Goal: Task Accomplishment & Management: Complete application form

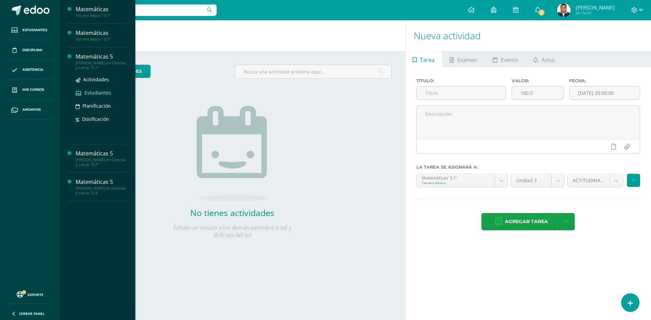
click at [93, 91] on span "Estudiantes" at bounding box center [97, 92] width 27 height 6
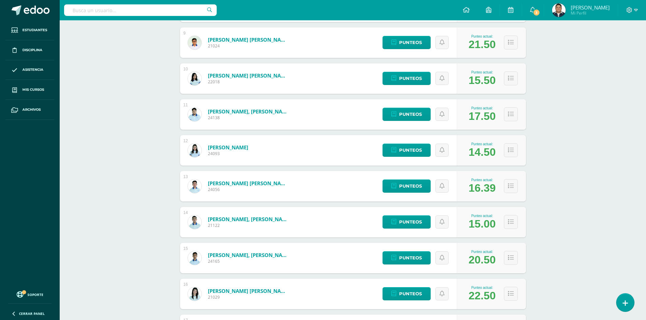
scroll to position [427, 0]
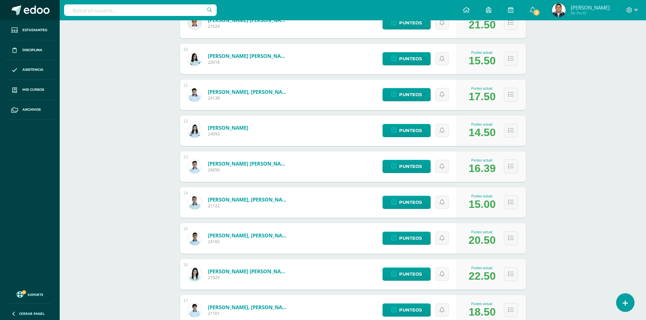
click at [39, 7] on span at bounding box center [37, 10] width 26 height 10
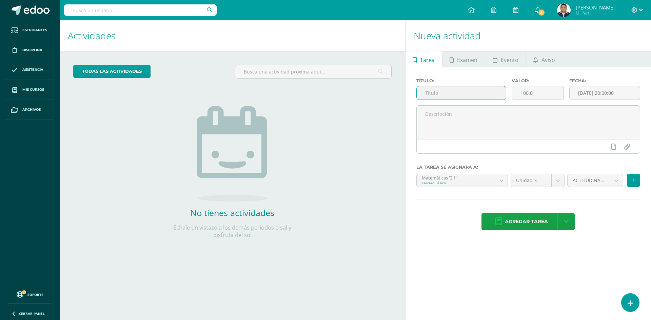
click at [485, 95] on input "text" at bounding box center [460, 92] width 89 height 13
click at [500, 98] on input "Laboratorio No. 3 "Trigonometría" at bounding box center [460, 92] width 89 height 13
click at [494, 96] on input "Laboratorio No. 3 "Trigonometría" at bounding box center [460, 92] width 89 height 13
type input "Laboratorio No. 3 "Trigonometría""
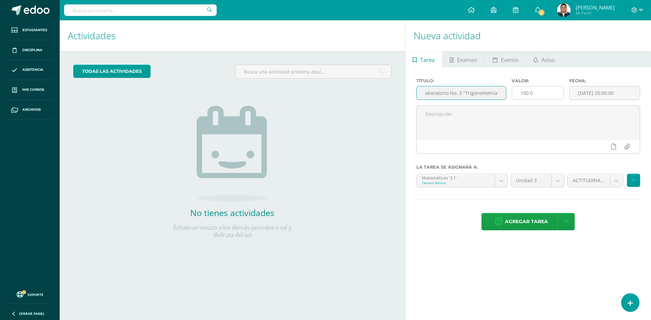
scroll to position [0, 0]
type input "8.00"
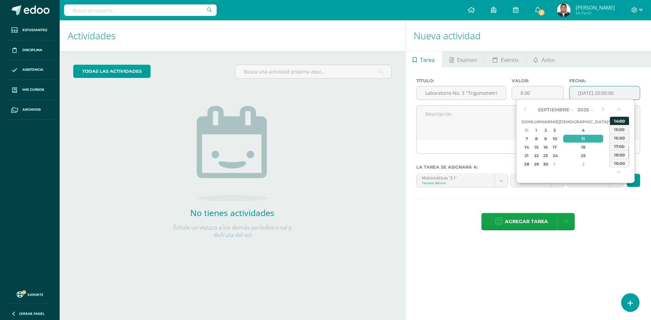
click at [621, 122] on div "14:00" at bounding box center [619, 121] width 19 height 8
type input "2025-09-11 14:00"
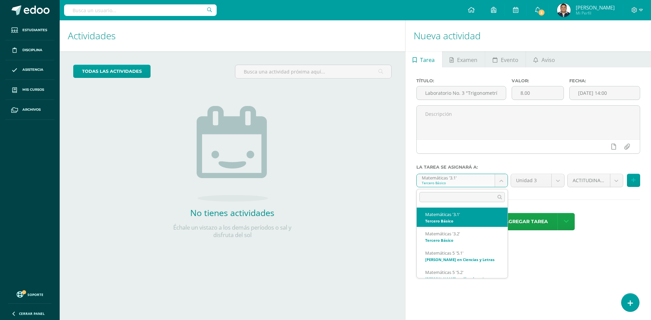
click at [498, 178] on body "Estudiantes Disciplina Asistencia Mis cursos Archivos Soporte Ayuda Reportar un…" at bounding box center [325, 160] width 651 height 320
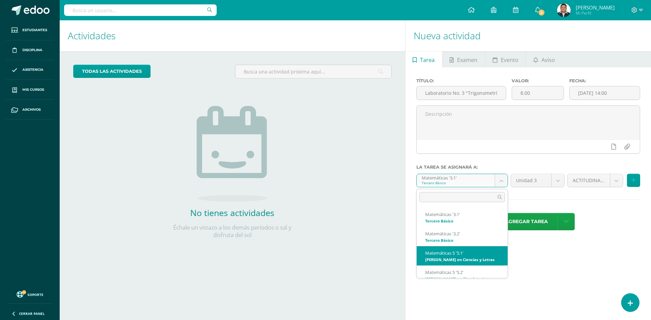
select select "34345"
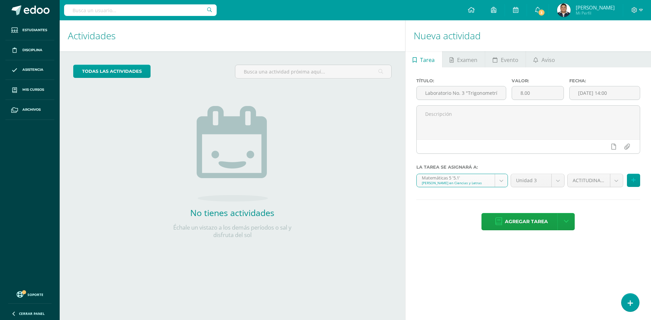
click at [611, 183] on body "Estudiantes Disciplina Asistencia Mis cursos Archivos Soporte Ayuda Reportar un…" at bounding box center [325, 160] width 651 height 320
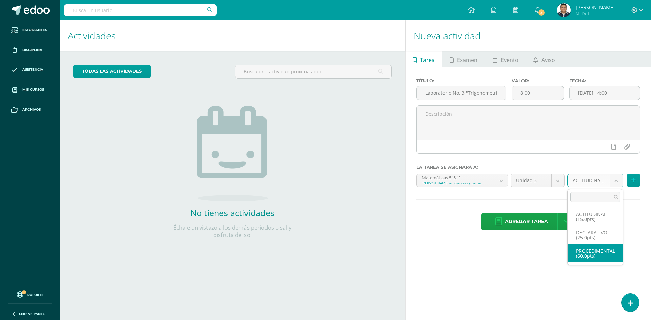
select select "34358"
click at [630, 182] on button at bounding box center [633, 180] width 13 height 13
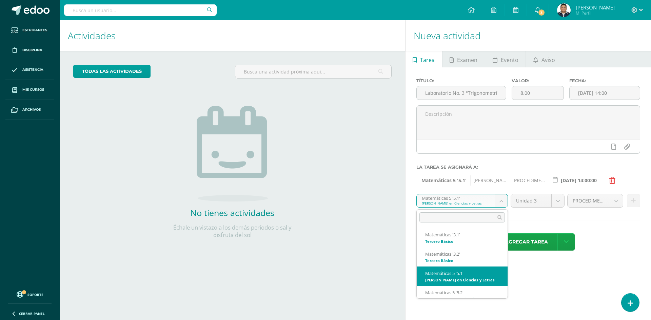
click at [496, 199] on body "Estudiantes Disciplina Asistencia Mis cursos Archivos Soporte Ayuda Reportar un…" at bounding box center [325, 160] width 651 height 320
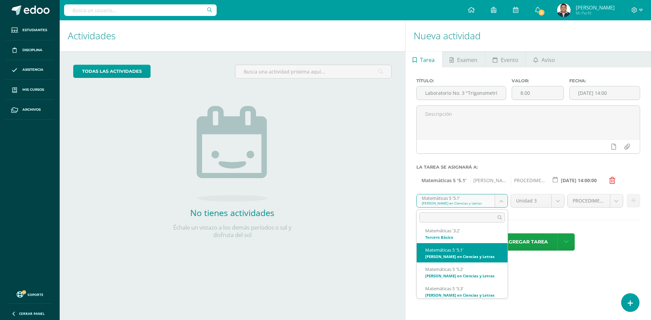
scroll to position [34, 0]
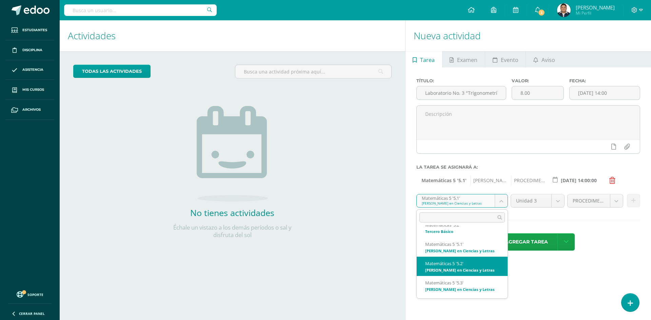
select select "34527"
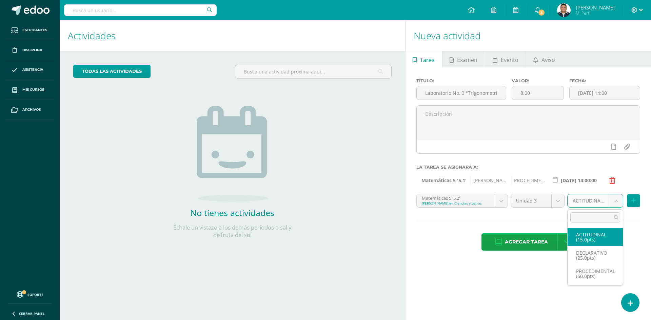
click at [612, 206] on body "Estudiantes Disciplina Asistencia Mis cursos Archivos Soporte Ayuda Reportar un…" at bounding box center [325, 160] width 651 height 320
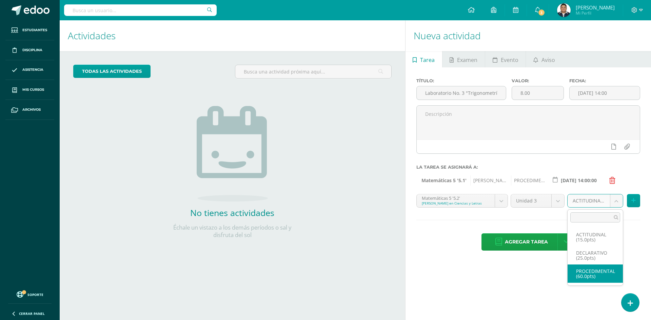
select select "34540"
click at [631, 202] on icon at bounding box center [633, 201] width 4 height 6
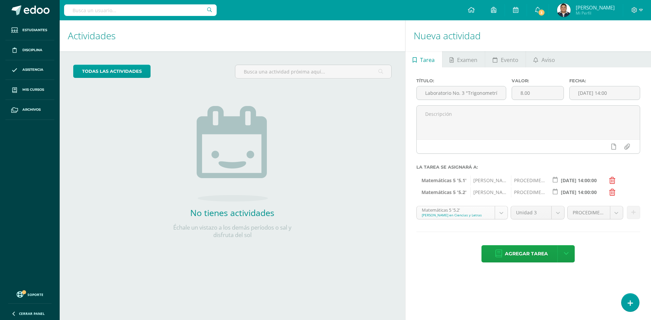
click at [495, 214] on body "Estudiantes Disciplina Asistencia Mis cursos Archivos Soporte Ayuda Reportar un…" at bounding box center [325, 160] width 651 height 320
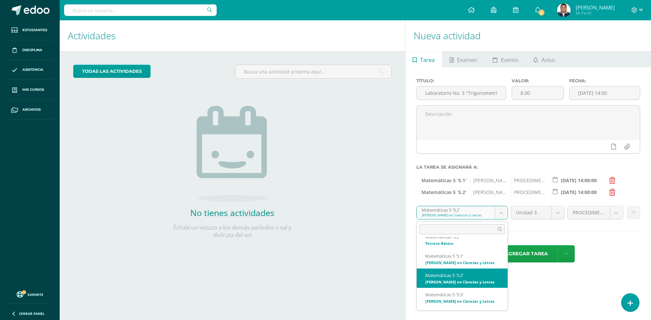
scroll to position [40, 0]
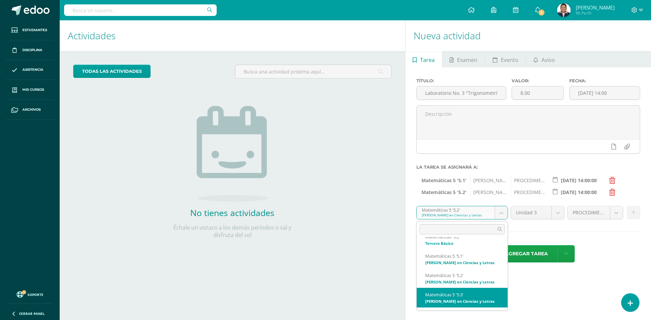
select select "34709"
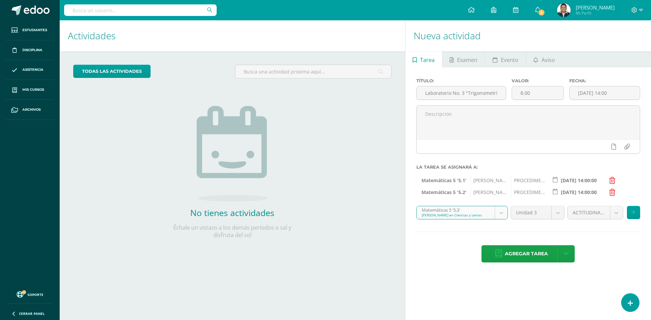
click at [614, 215] on body "Estudiantes Disciplina Asistencia Mis cursos Archivos Soporte Ayuda Reportar un…" at bounding box center [325, 160] width 651 height 320
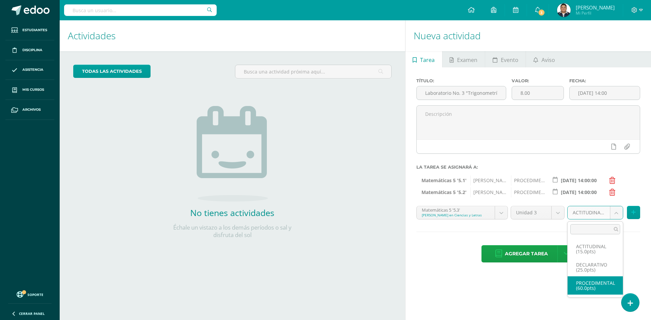
select select "34722"
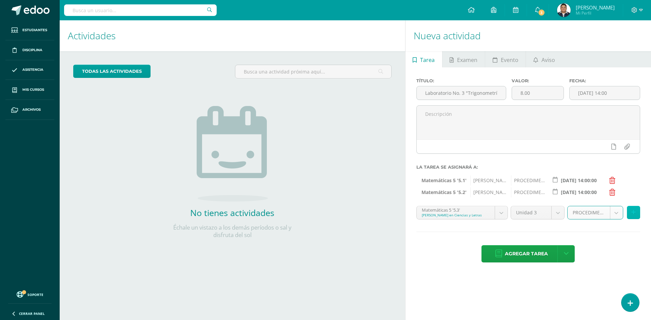
click at [633, 217] on button at bounding box center [633, 212] width 13 height 13
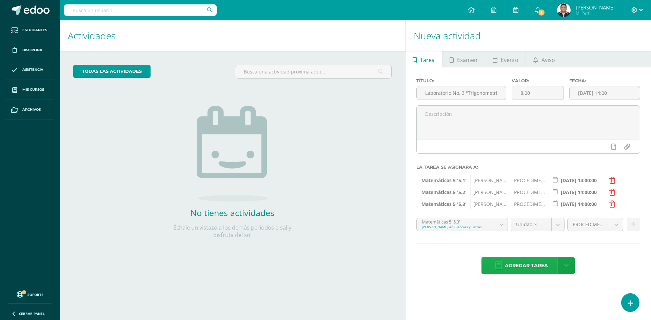
click at [525, 269] on span "Agregar tarea" at bounding box center [526, 266] width 43 height 17
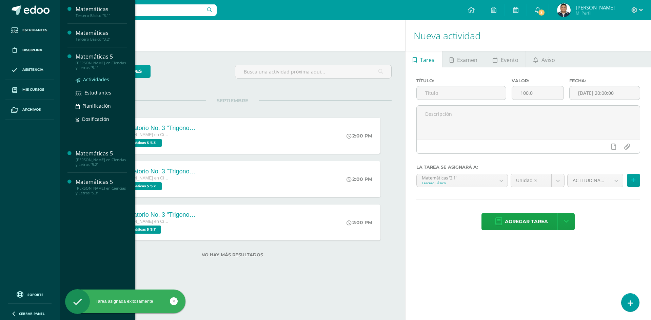
click at [101, 81] on span "Actividades" at bounding box center [96, 79] width 26 height 6
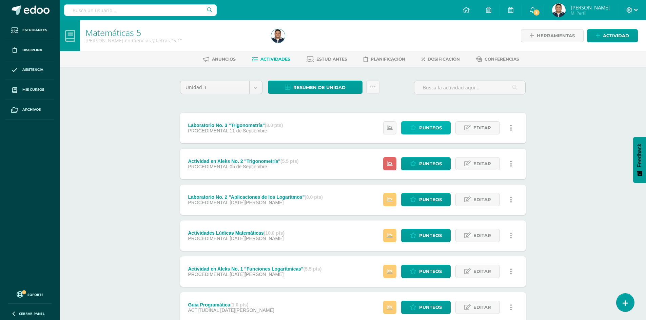
click at [440, 128] on span "Punteos" at bounding box center [430, 128] width 23 height 13
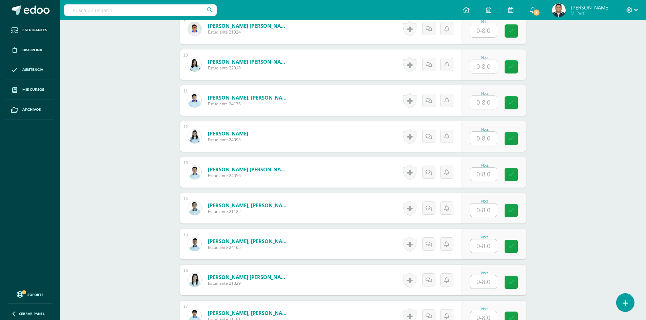
scroll to position [475, 0]
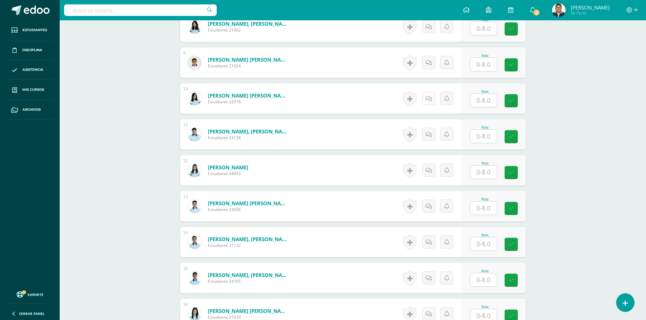
click at [429, 100] on icon at bounding box center [428, 99] width 6 height 6
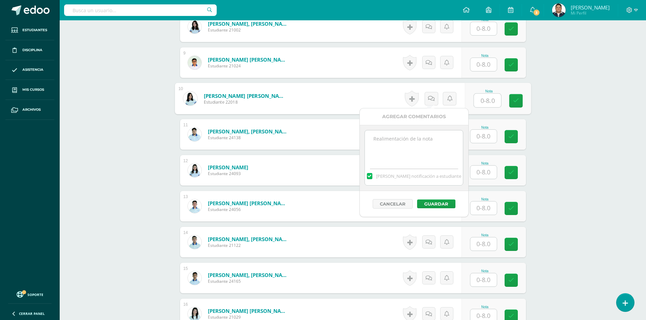
click at [532, 150] on div "¿Estás seguro que quieres eliminar esta actividad? Esto borrará la actividad y …" at bounding box center [352, 287] width 373 height 1390
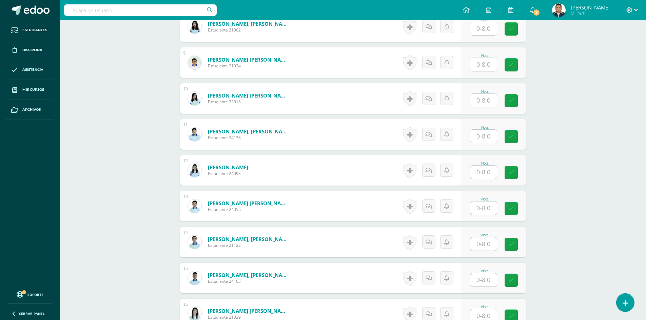
click at [543, 183] on div "Matemáticas 5 Quinto Bachillerato en Ciencias y Letras "5.1" Herramientas Detal…" at bounding box center [353, 263] width 586 height 1437
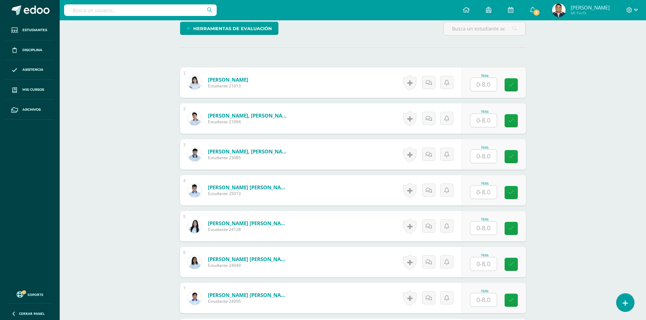
scroll to position [103, 0]
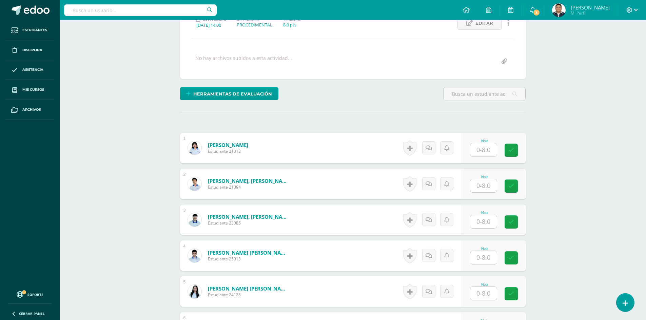
click at [477, 148] on input "text" at bounding box center [483, 149] width 26 height 13
click at [477, 152] on input "text" at bounding box center [486, 150] width 27 height 14
type input "8"
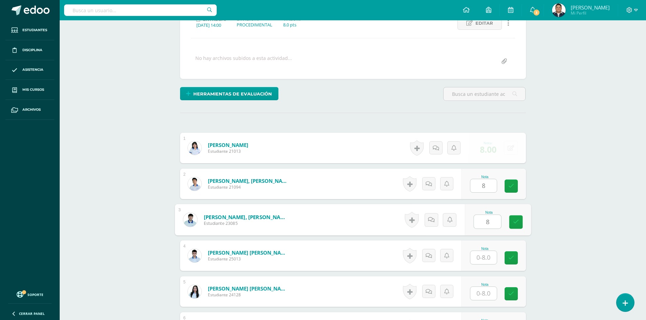
type input "8"
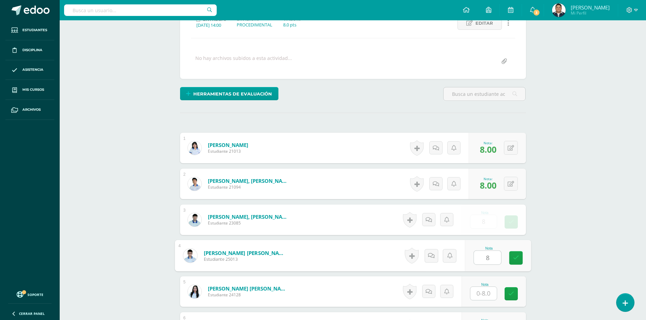
type input "8"
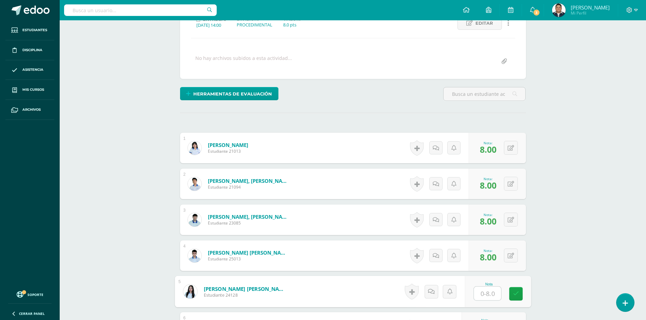
scroll to position [272, 0]
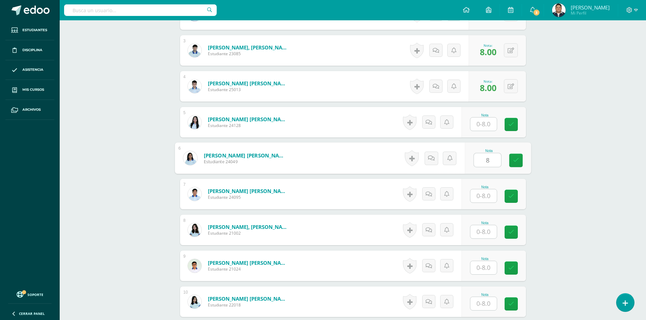
type input "8"
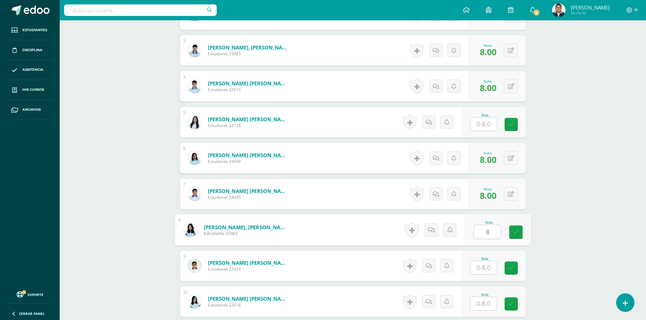
type input "8"
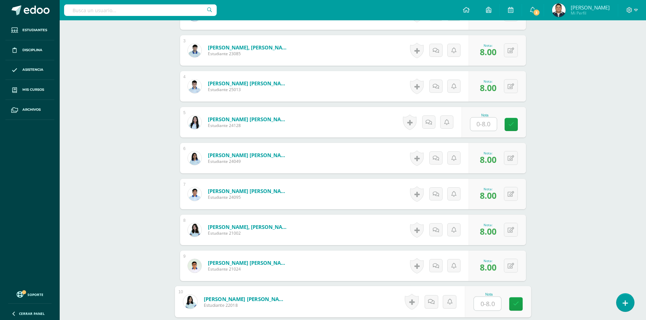
scroll to position [452, 0]
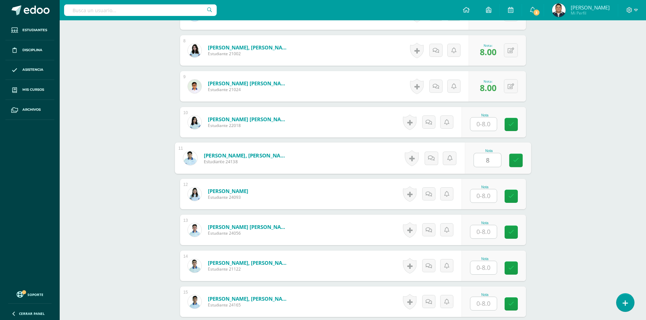
type input "8"
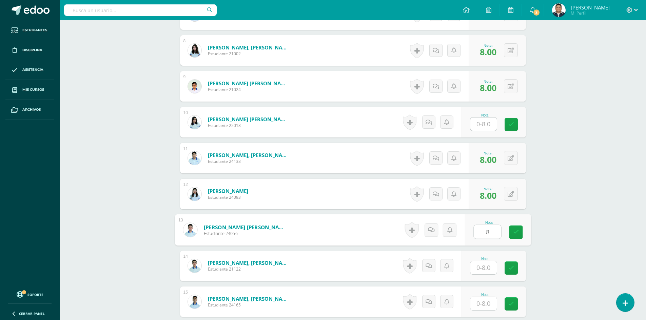
type input "8"
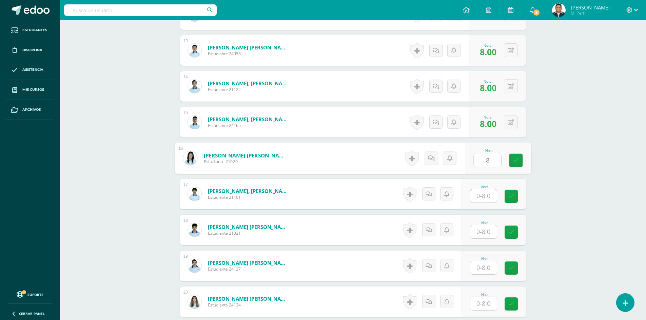
type input "8"
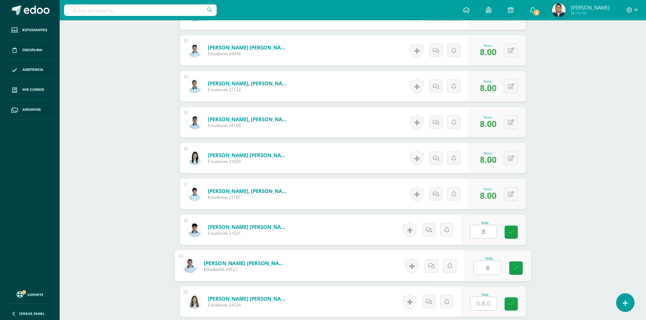
type input "8"
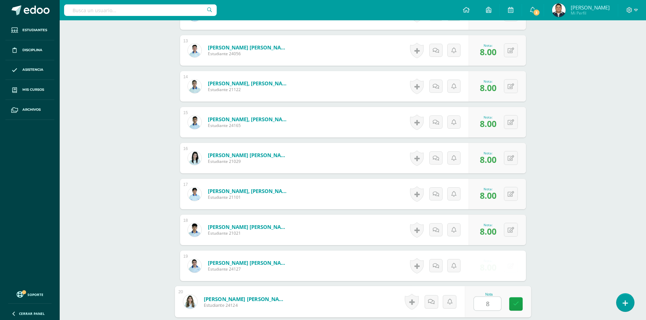
type input "8"
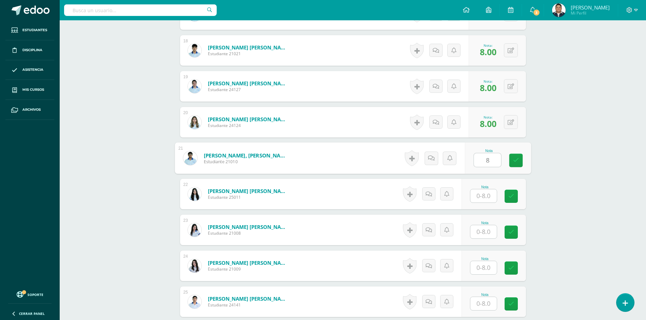
type input "8"
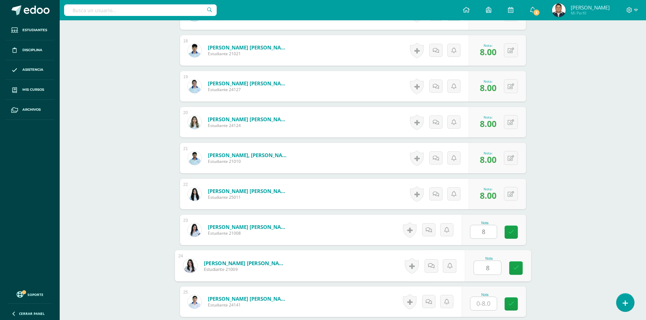
type input "8"
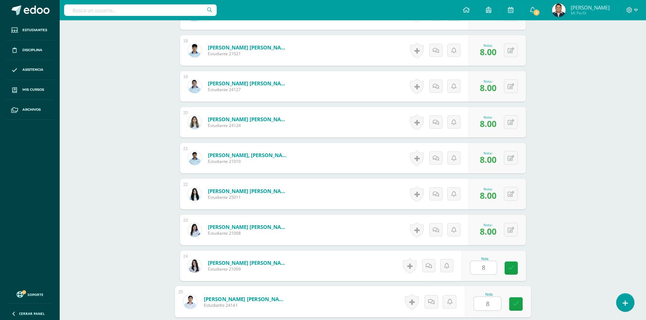
type input "8"
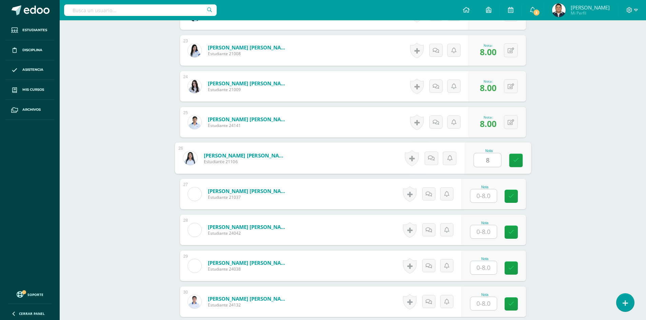
type input "8"
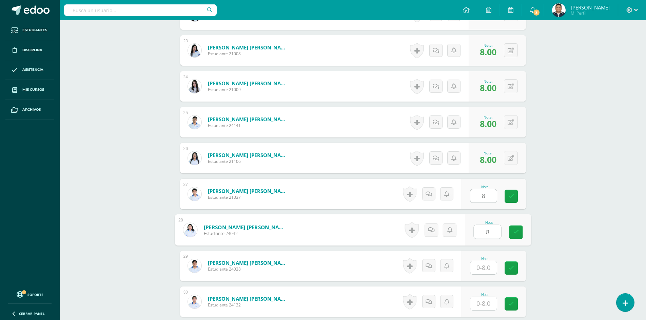
type input "8"
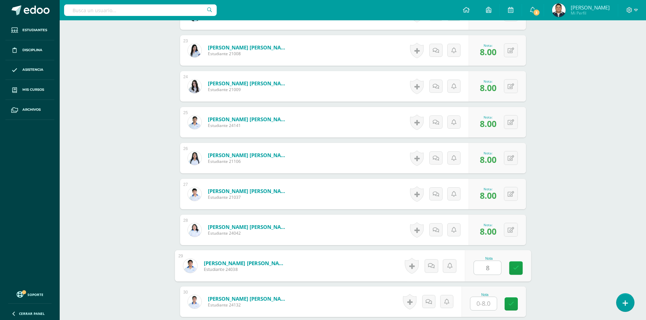
type input "8"
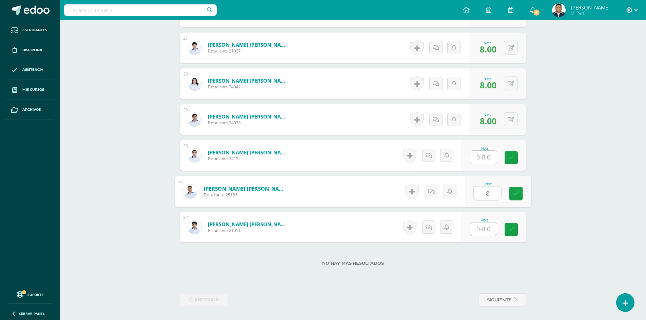
type input "8"
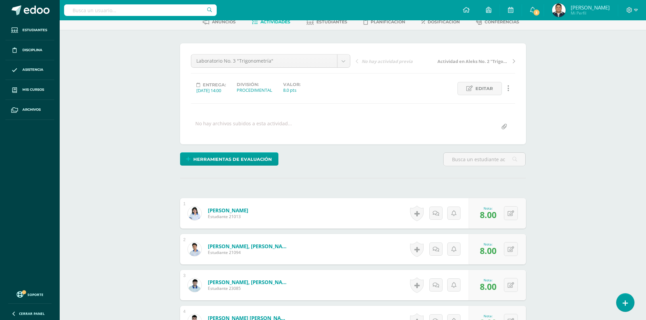
scroll to position [0, 0]
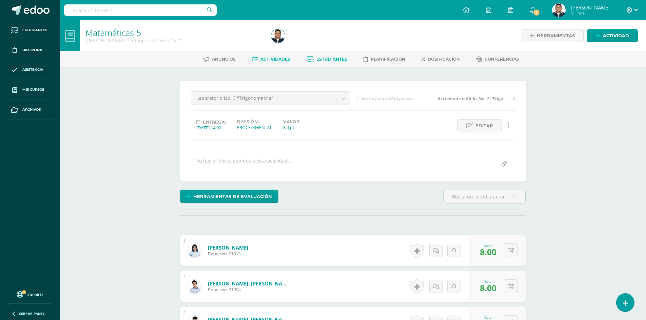
click at [321, 58] on span "Estudiantes" at bounding box center [331, 59] width 31 height 5
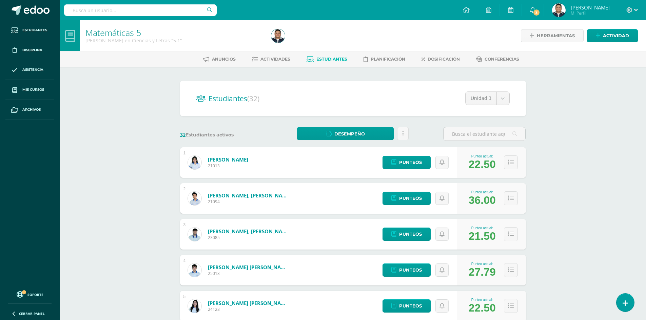
click at [618, 118] on div "Matemáticas 5 [PERSON_NAME] en Ciencias y Letras "5.1" Herramientas Detalle de …" at bounding box center [353, 282] width 586 height 524
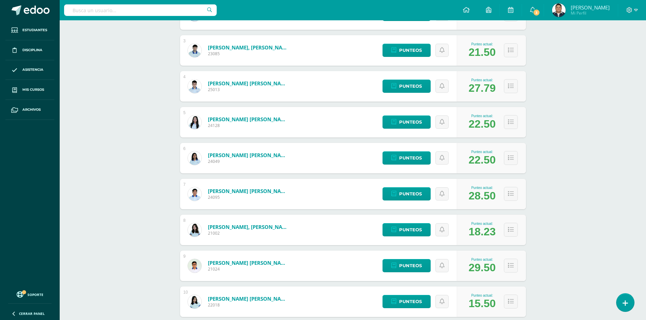
scroll to position [224, 0]
